Goal: Information Seeking & Learning: Understand process/instructions

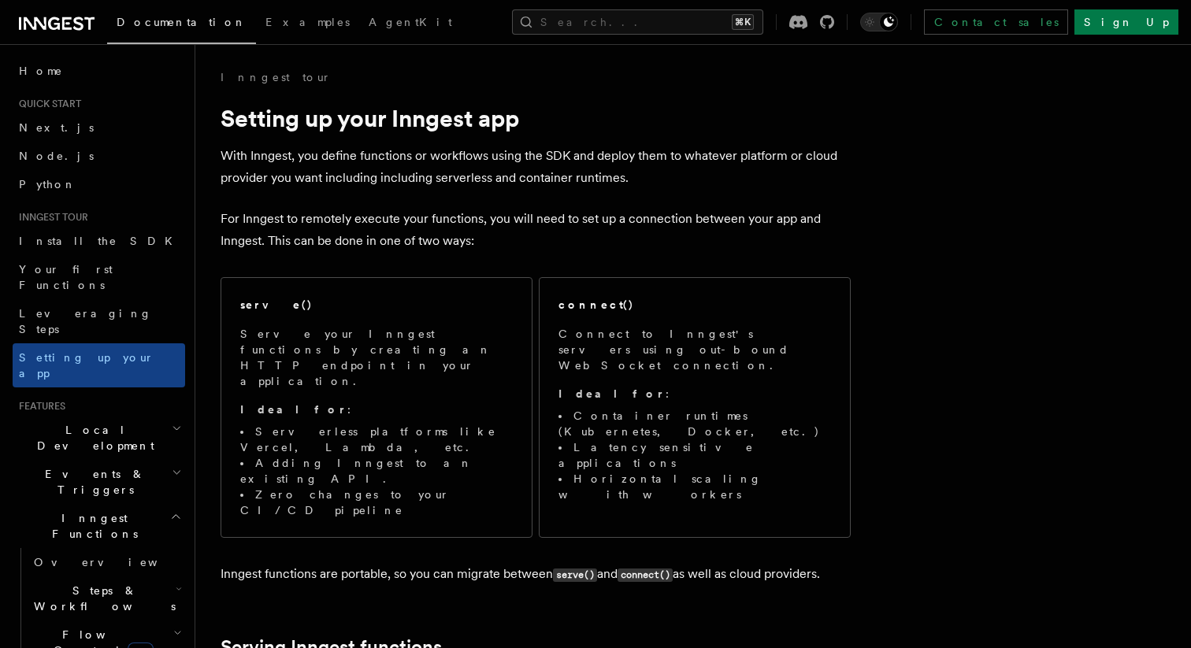
scroll to position [6, 0]
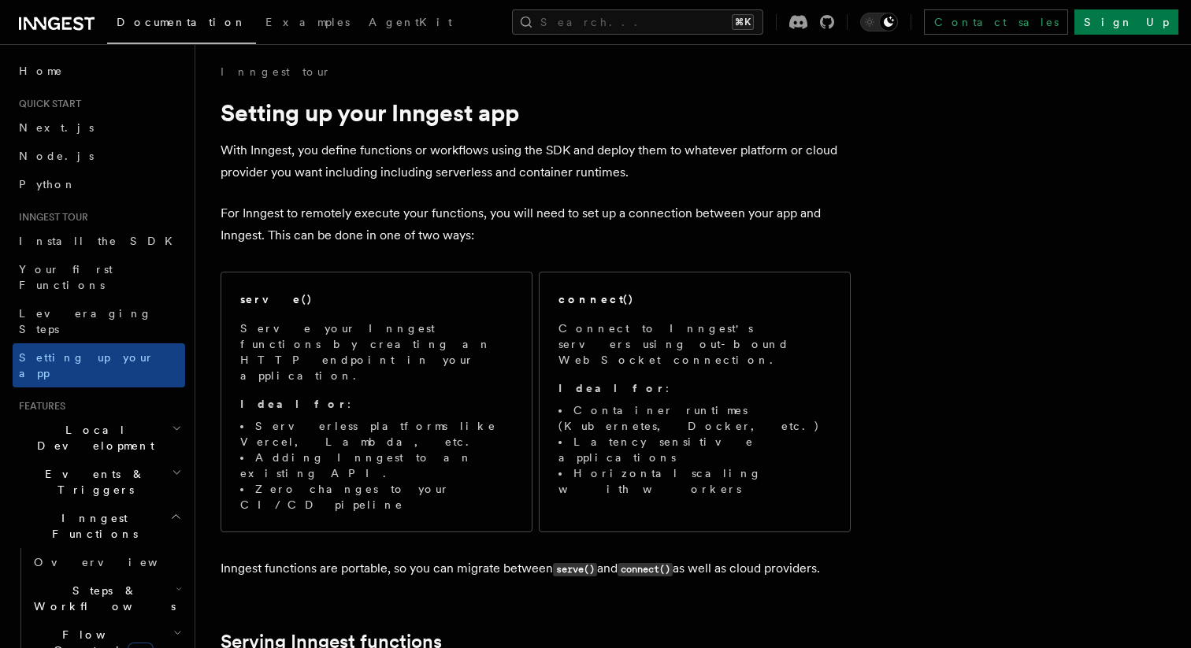
drag, startPoint x: 761, startPoint y: 424, endPoint x: 874, endPoint y: 0, distance: 439.1
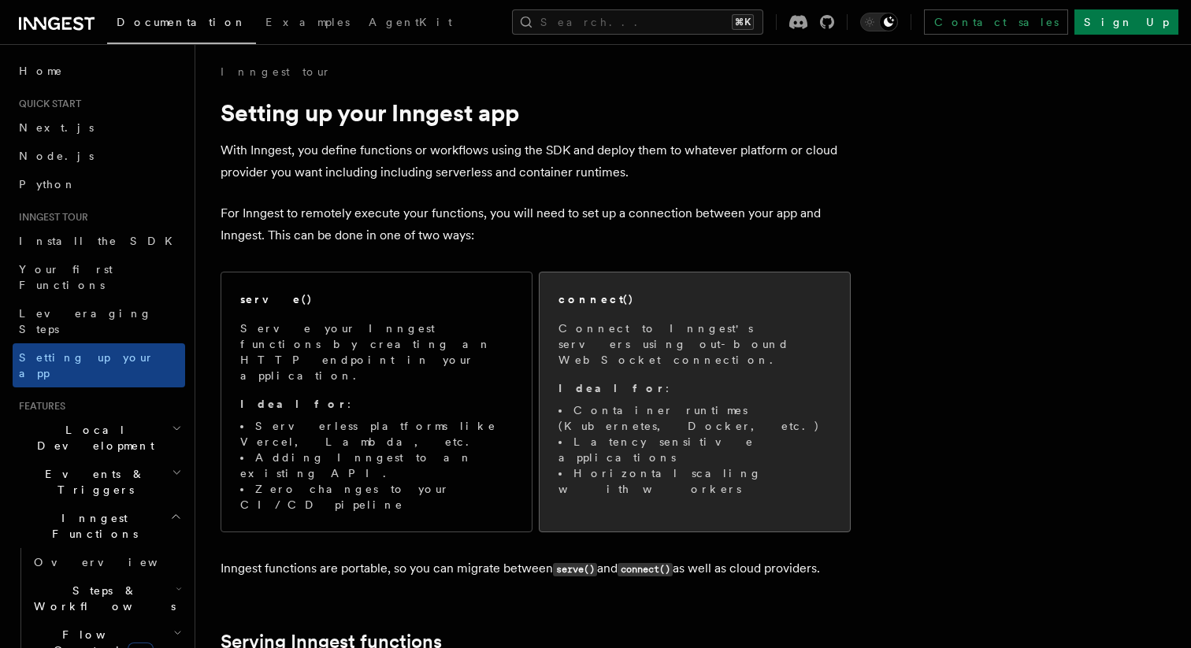
click at [613, 313] on div "connect() Connect to Inngest's servers using out-bound WebSocket connection. Id…" at bounding box center [694, 394] width 272 height 206
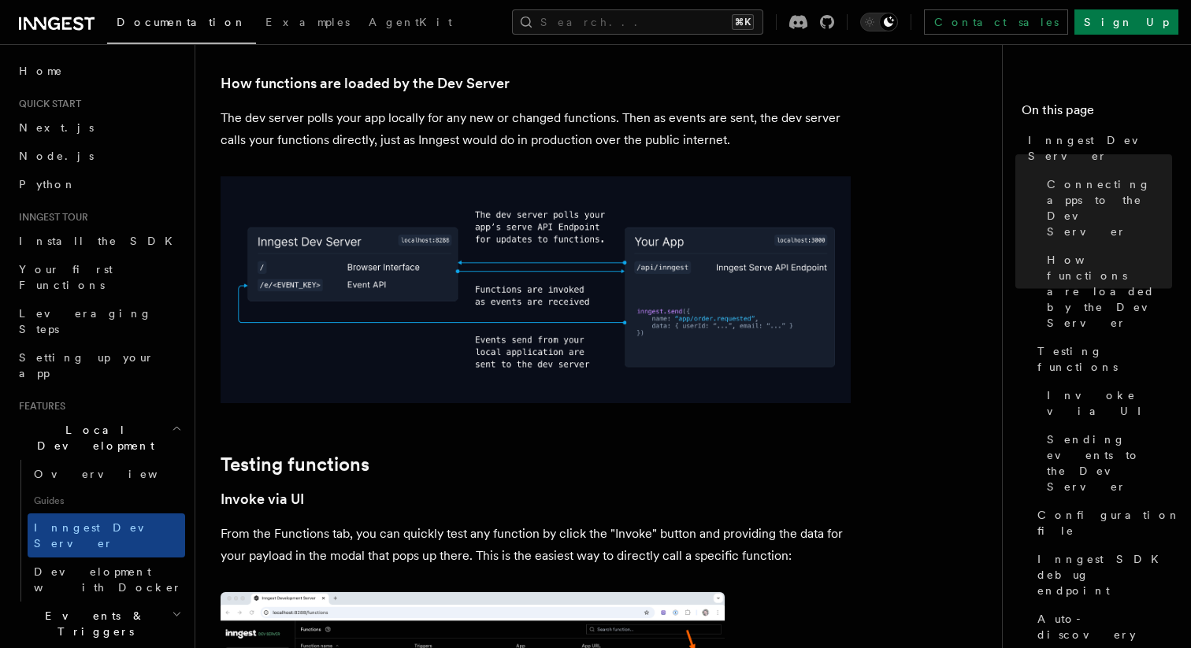
scroll to position [1842, 0]
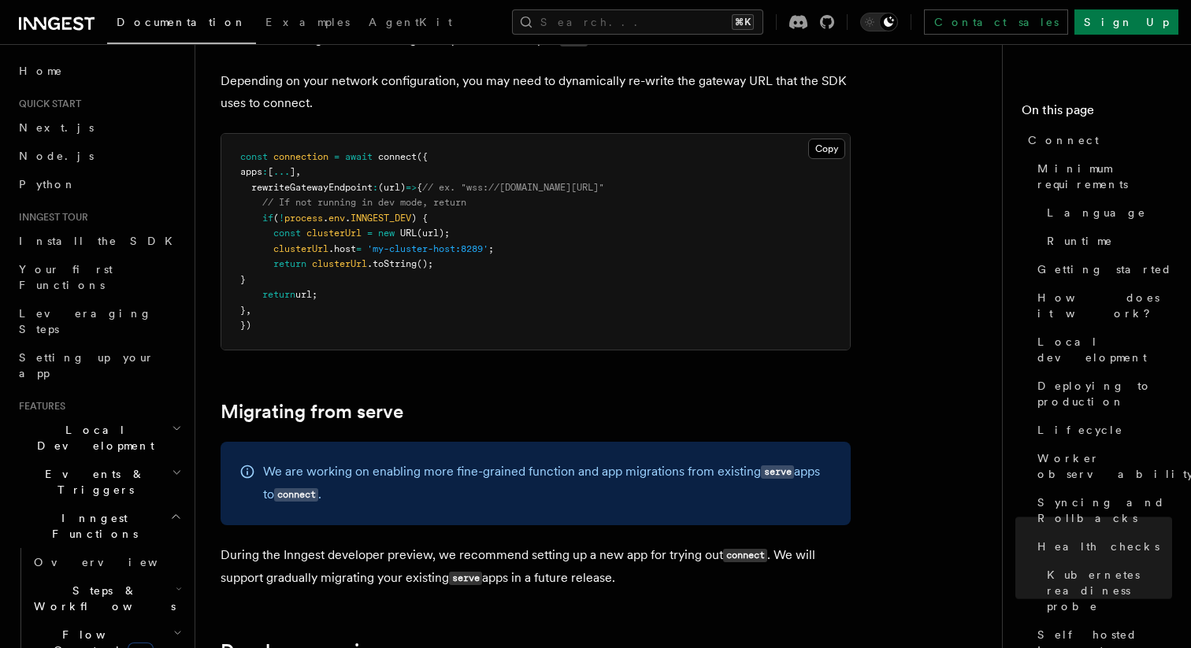
scroll to position [7785, 0]
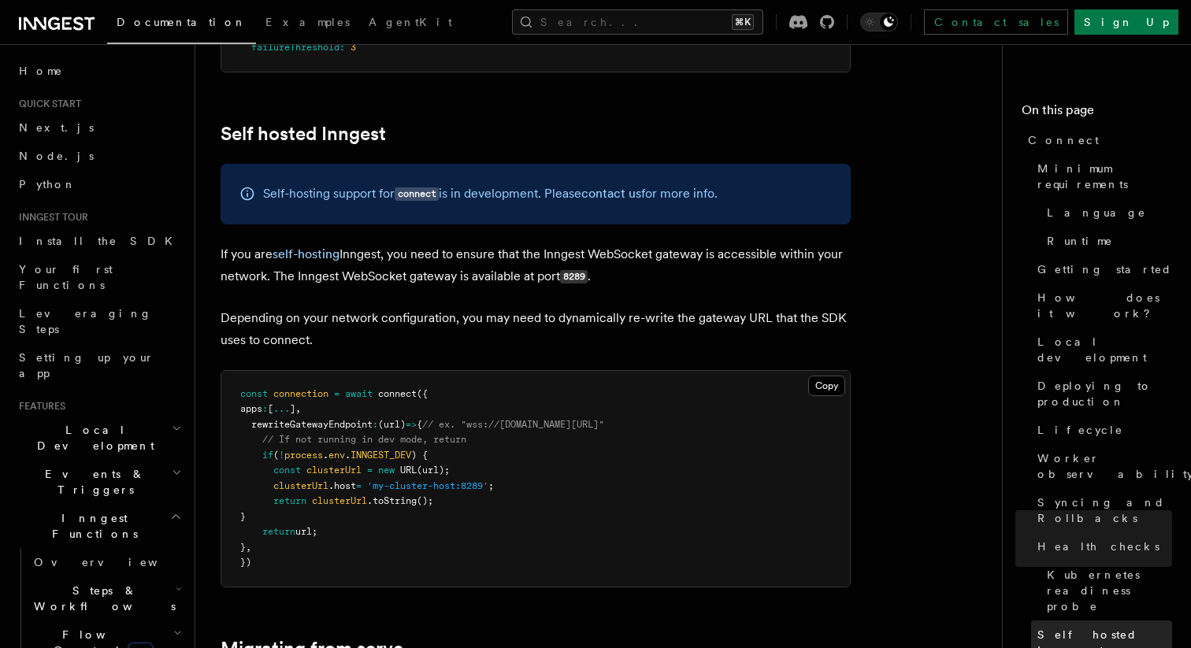
click at [1070, 627] on span "Self hosted Inngest" at bounding box center [1104, 642] width 135 height 31
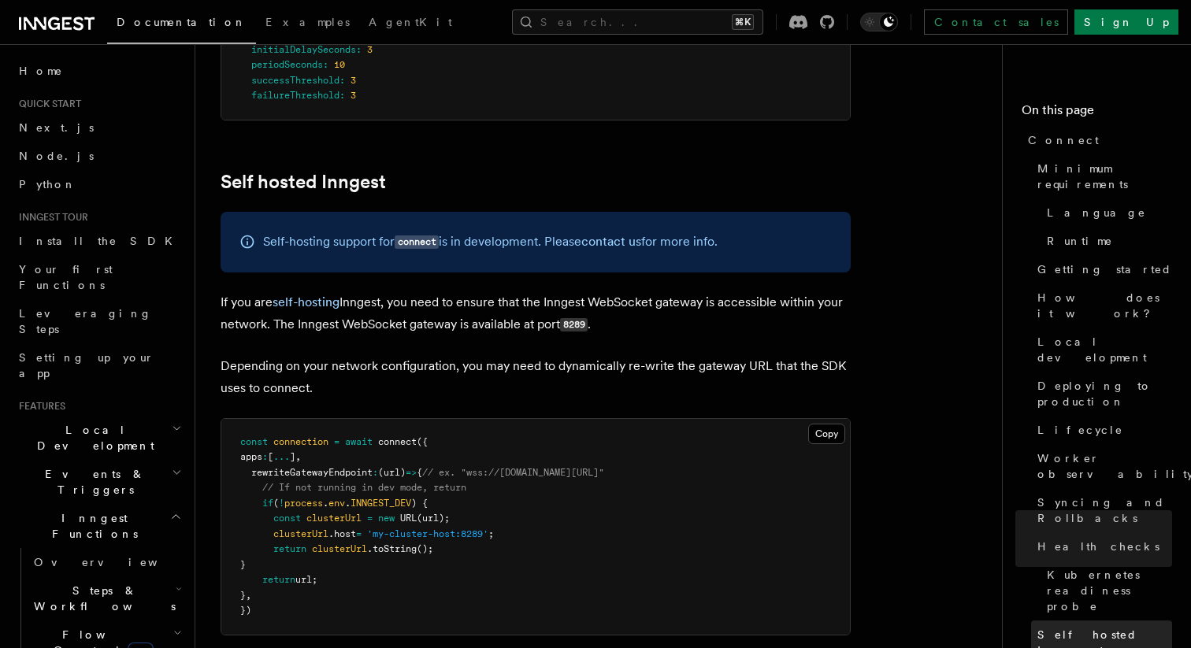
scroll to position [7737, 0]
click at [1082, 539] on span "Health checks" at bounding box center [1098, 547] width 122 height 16
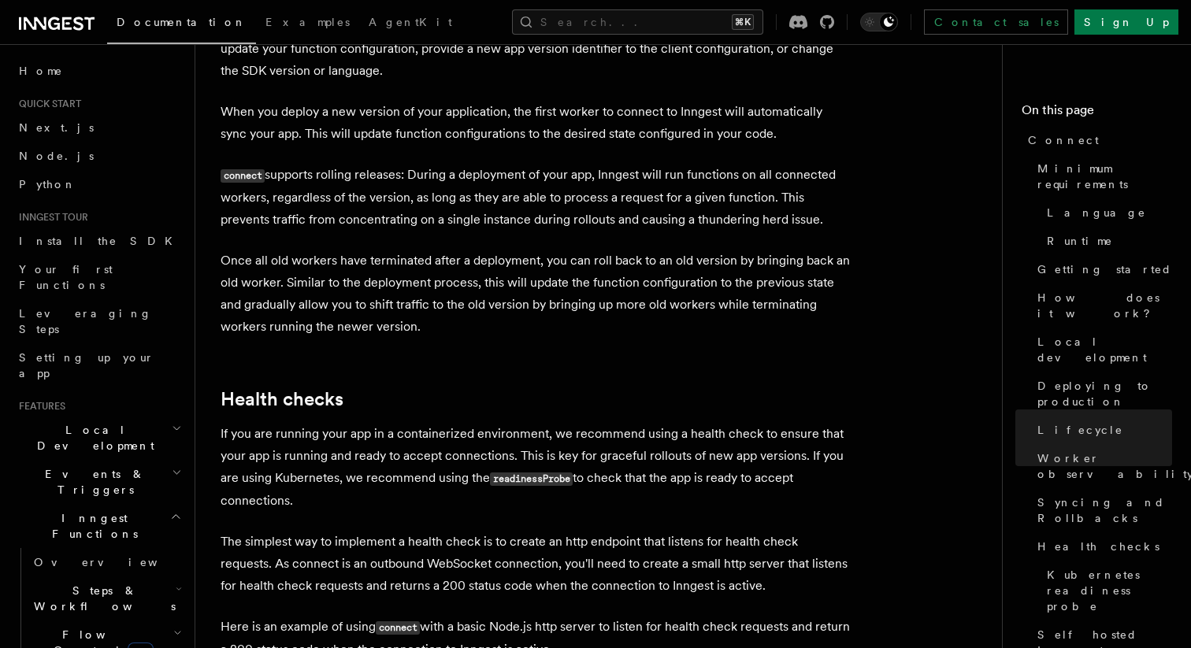
scroll to position [6180, 0]
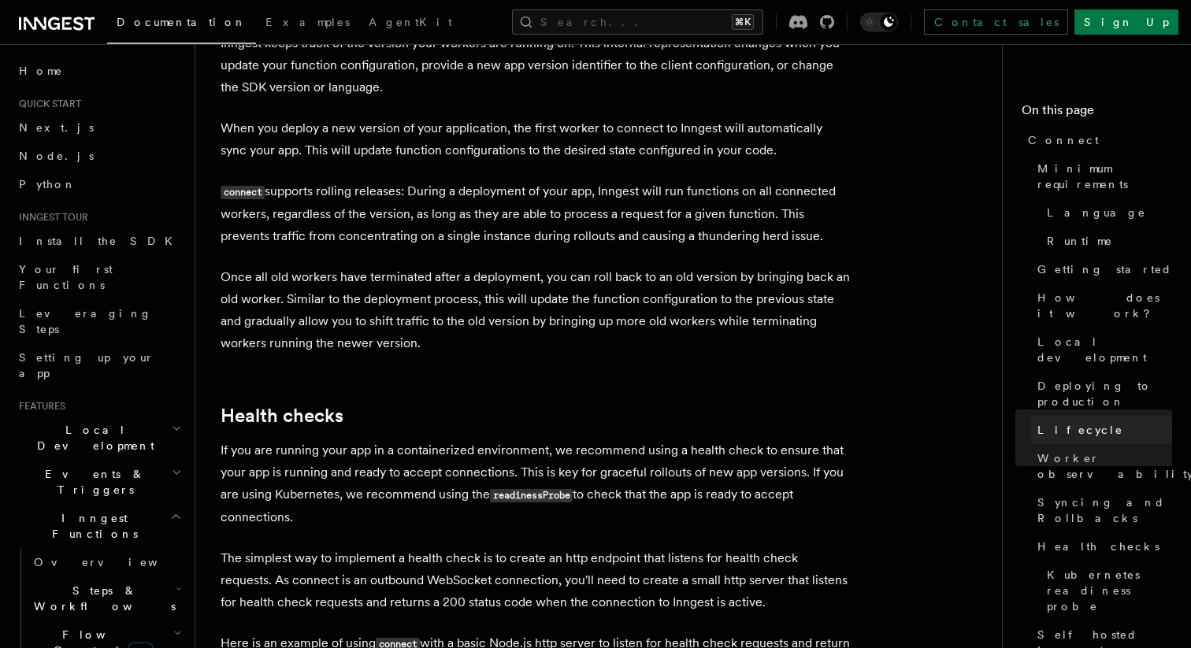
click at [1052, 422] on span "Lifecycle" at bounding box center [1080, 430] width 86 height 16
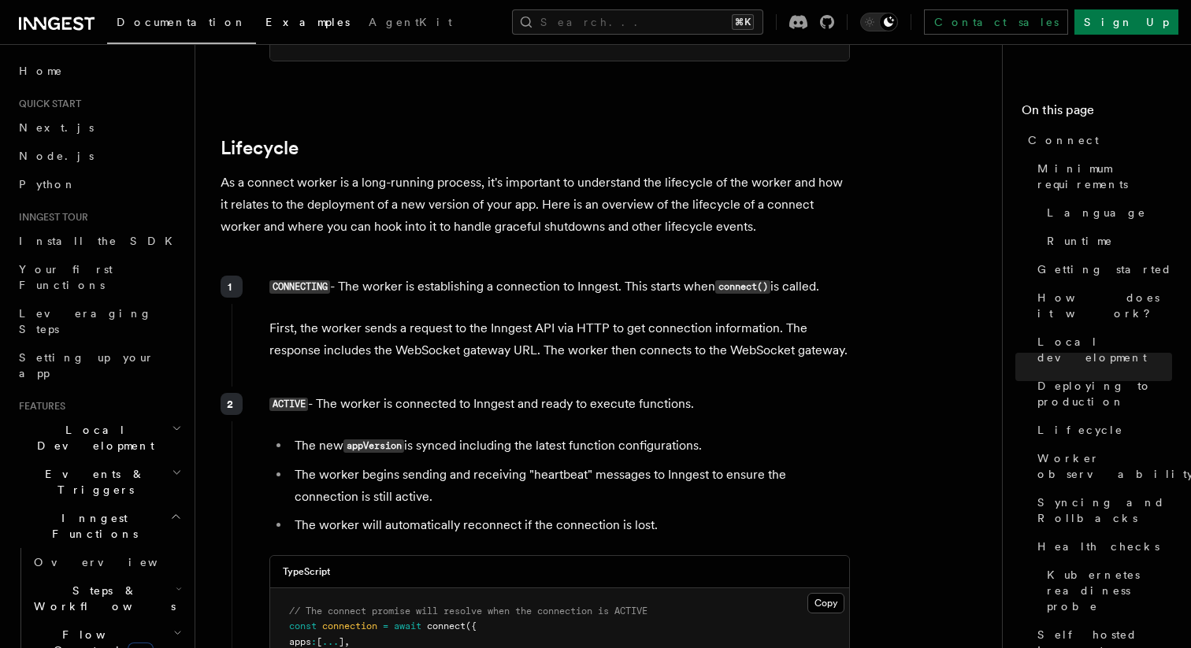
scroll to position [3639, 0]
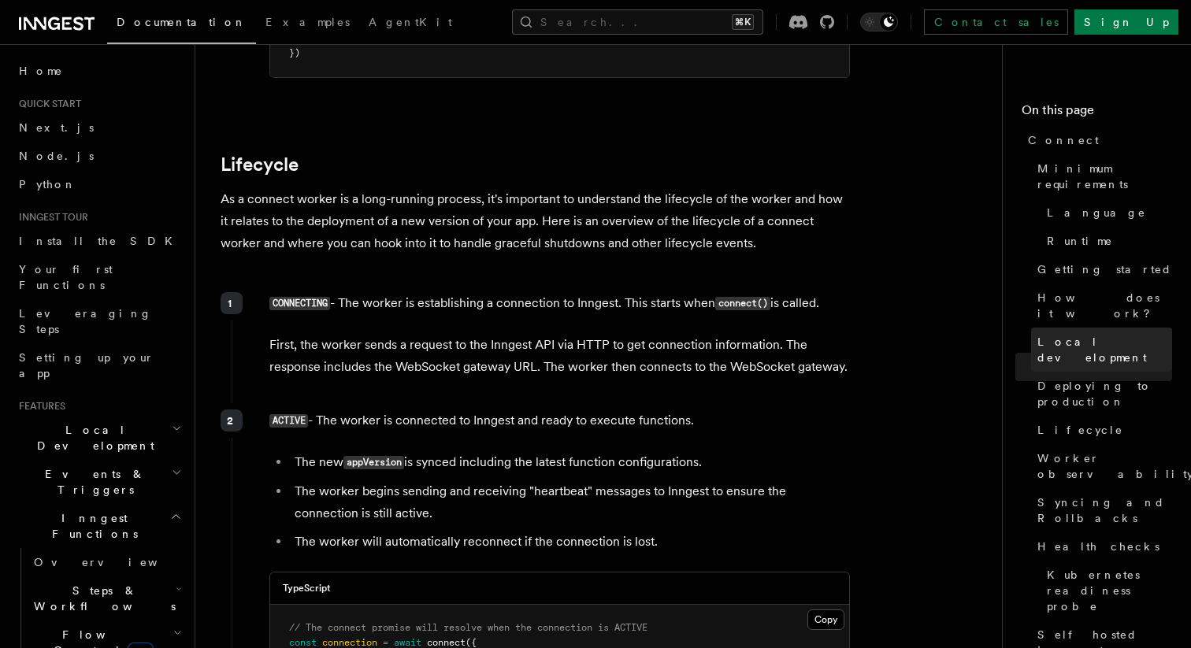
click at [1084, 334] on span "Local development" at bounding box center [1104, 349] width 135 height 31
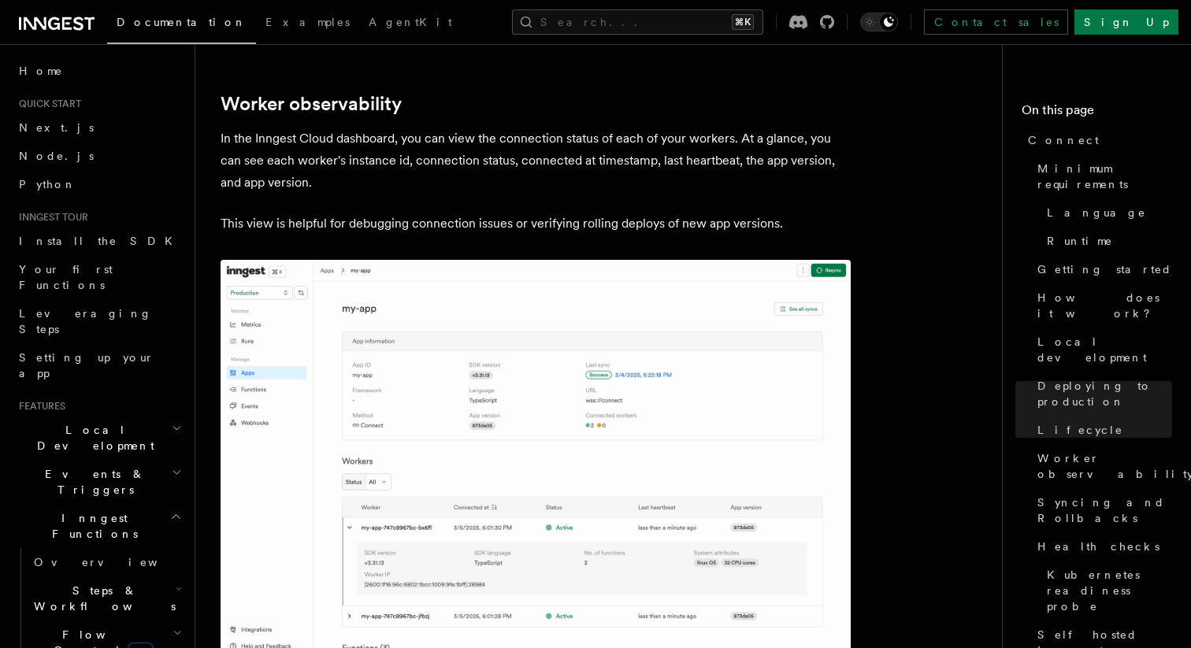
scroll to position [5436, 0]
